Goal: Task Accomplishment & Management: Manage account settings

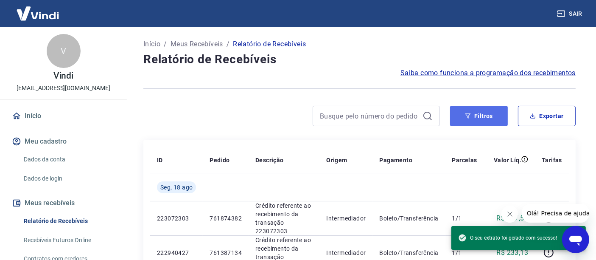
click at [478, 119] on button "Filtros" at bounding box center [479, 116] width 58 height 20
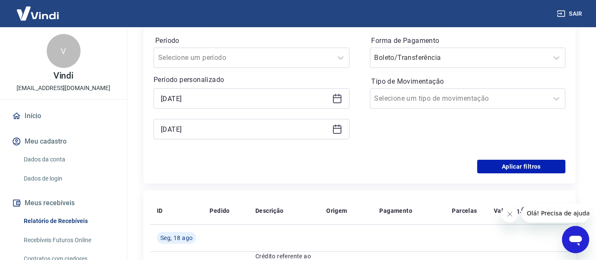
scroll to position [141, 0]
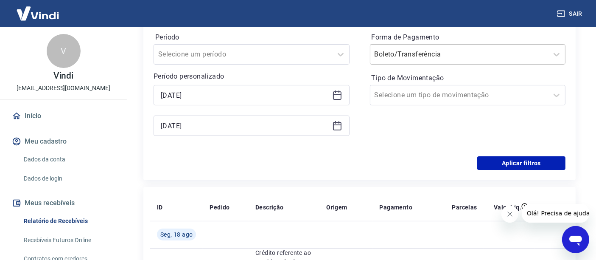
click at [409, 56] on input "Forma de Pagamento" at bounding box center [417, 54] width 86 height 10
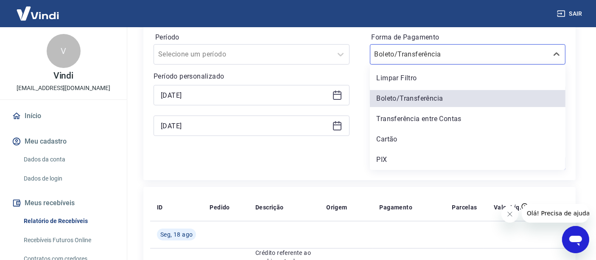
click at [388, 136] on div "Cartão" at bounding box center [468, 139] width 196 height 17
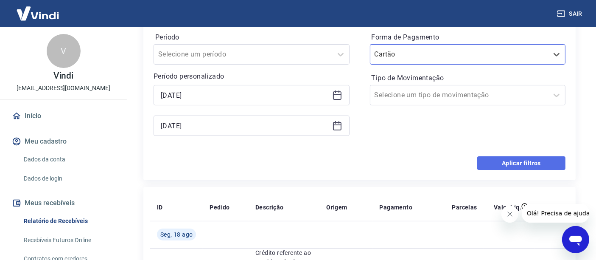
click at [498, 160] on button "Aplicar filtros" at bounding box center [521, 163] width 88 height 14
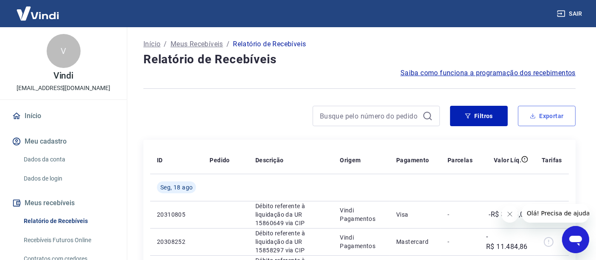
click at [546, 117] on button "Exportar" at bounding box center [547, 116] width 58 height 20
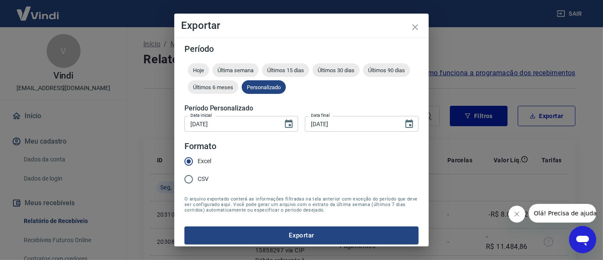
click at [294, 233] on button "Exportar" at bounding box center [301, 235] width 234 height 18
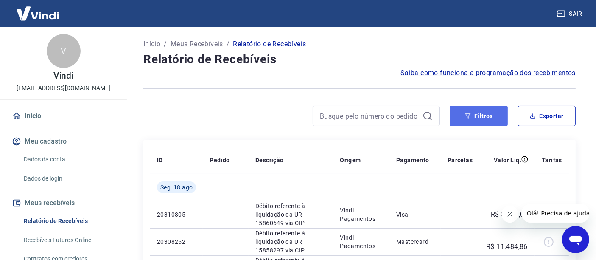
click at [477, 118] on button "Filtros" at bounding box center [479, 116] width 58 height 20
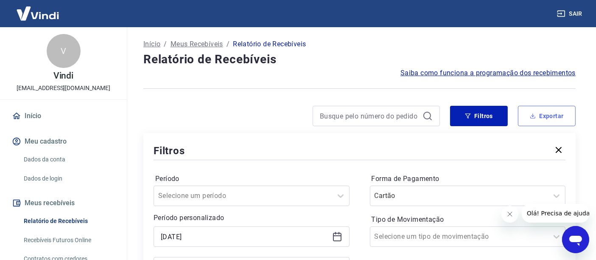
click at [544, 113] on button "Exportar" at bounding box center [547, 116] width 58 height 20
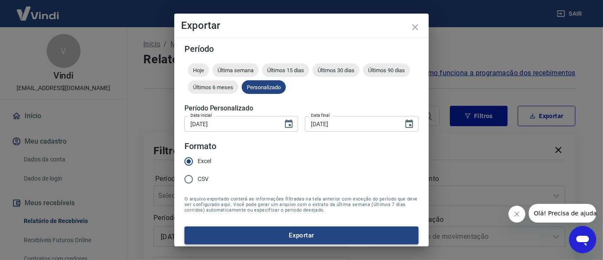
click at [305, 233] on button "Exportar" at bounding box center [301, 235] width 234 height 18
